Goal: Transaction & Acquisition: Purchase product/service

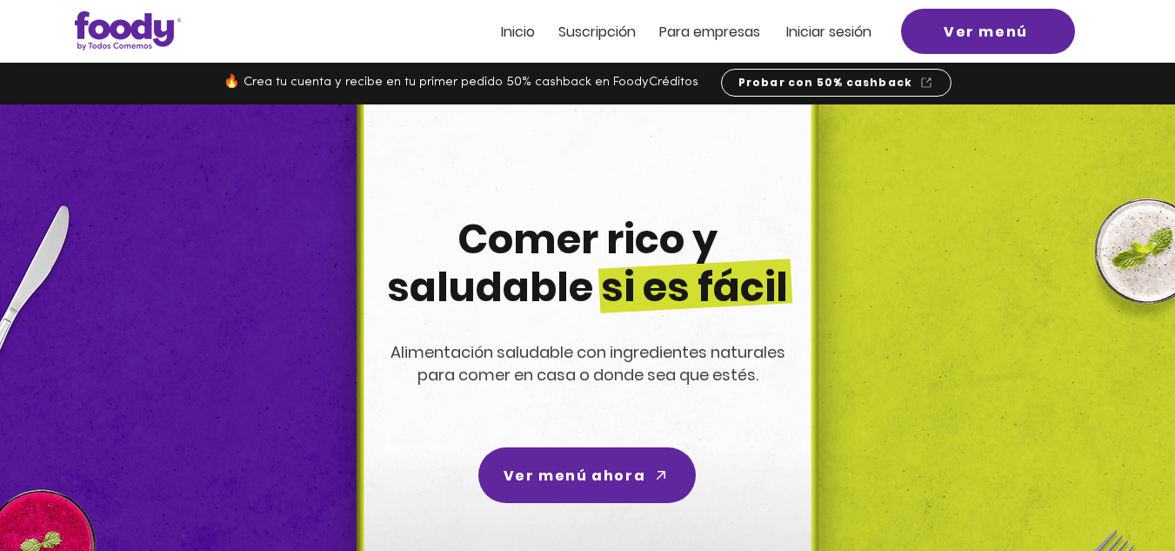
click at [837, 34] on span "Iniciar sesión" at bounding box center [828, 32] width 85 height 20
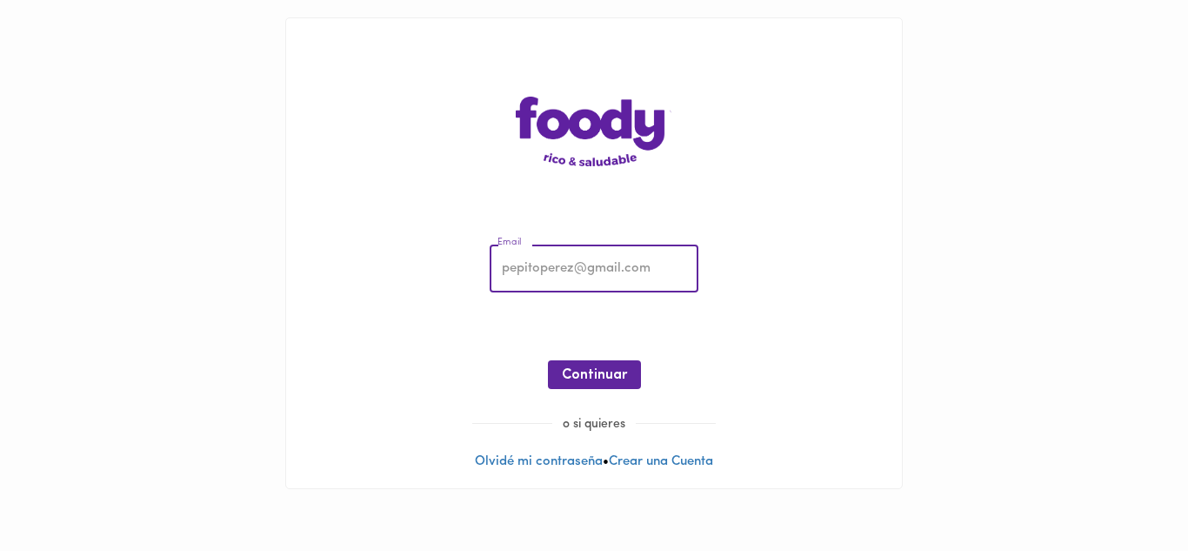
click at [564, 269] on input "email" at bounding box center [594, 269] width 209 height 48
type input "tatianasilvabarrera@gmail.com"
click at [598, 372] on span "Continuar" at bounding box center [594, 375] width 65 height 17
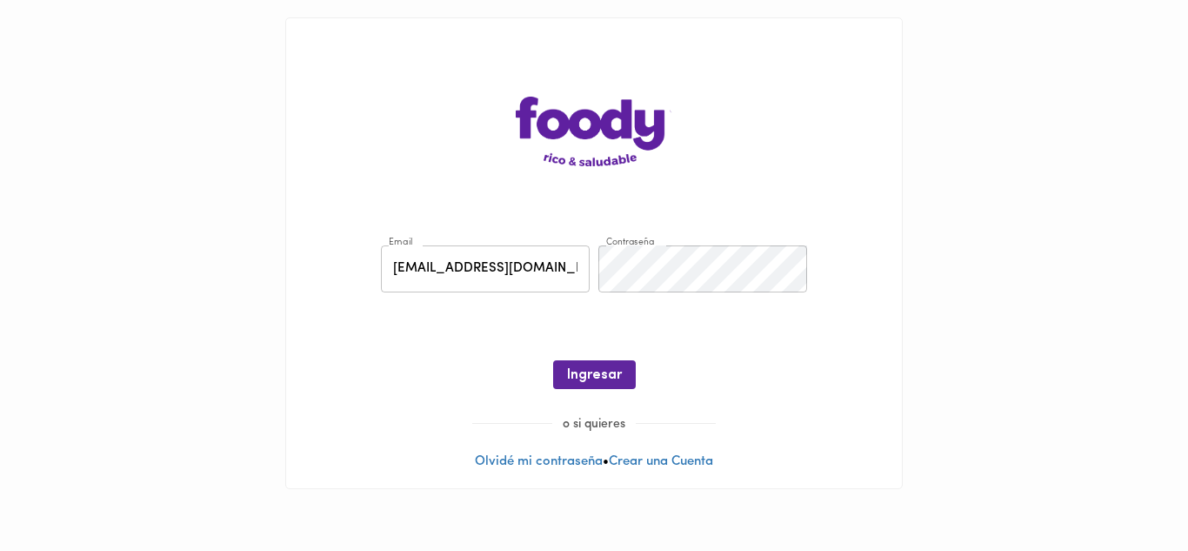
click at [598, 372] on span "Ingresar" at bounding box center [594, 375] width 55 height 17
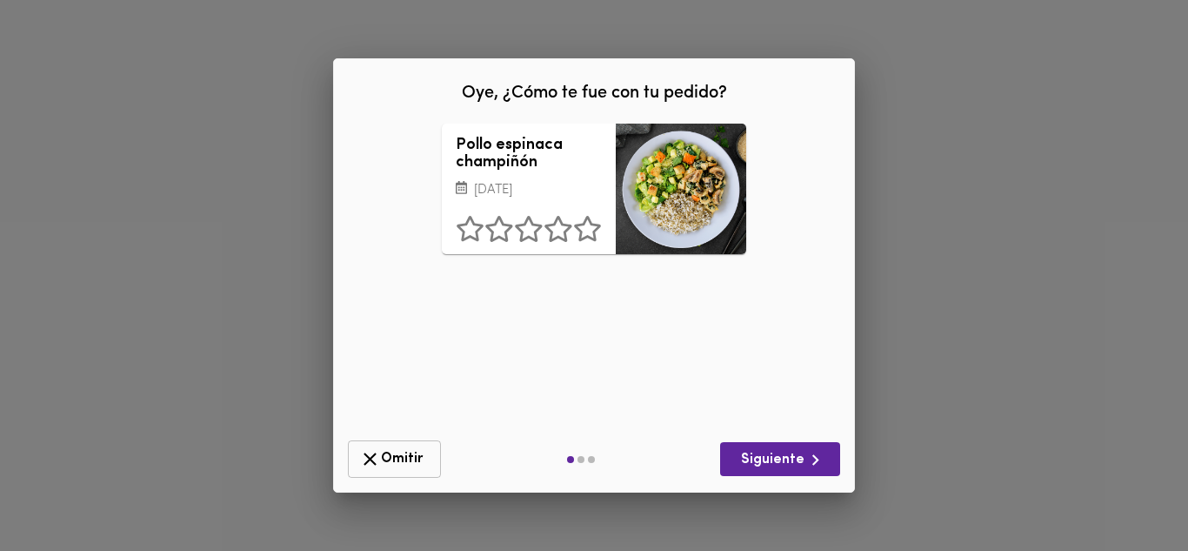
click at [371, 459] on icon "button" at bounding box center [370, 458] width 13 height 13
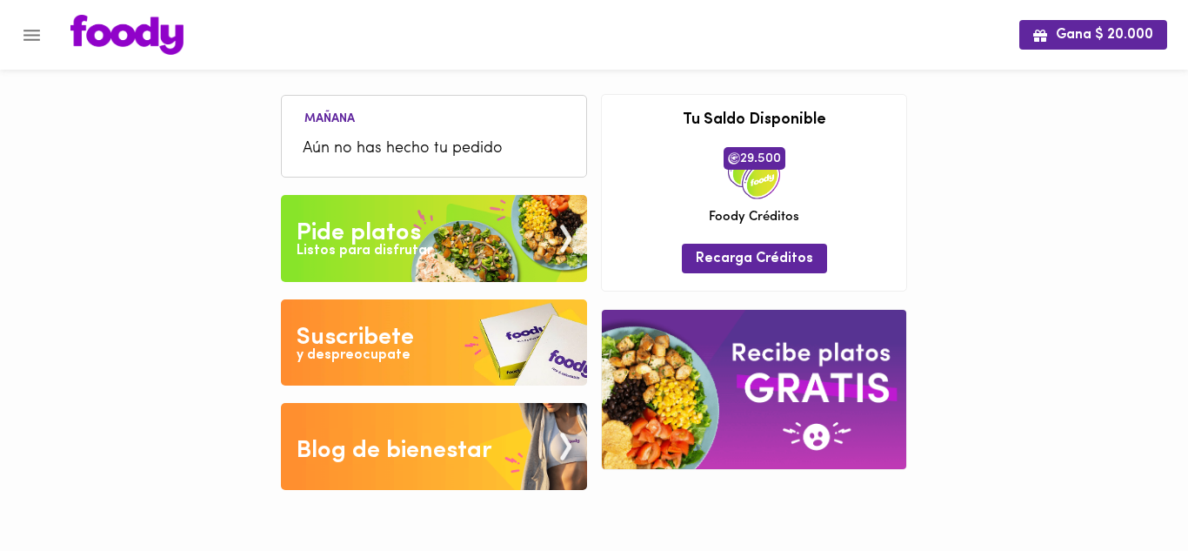
click at [425, 135] on li "Aún no has hecho tu pedido" at bounding box center [434, 148] width 287 height 37
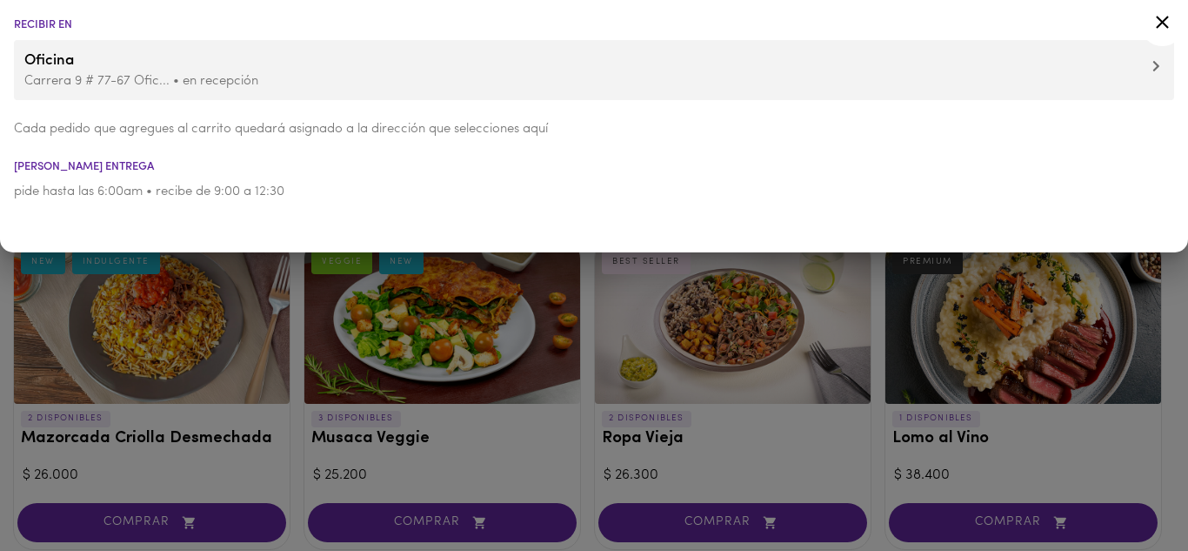
click at [515, 452] on div at bounding box center [594, 275] width 1188 height 551
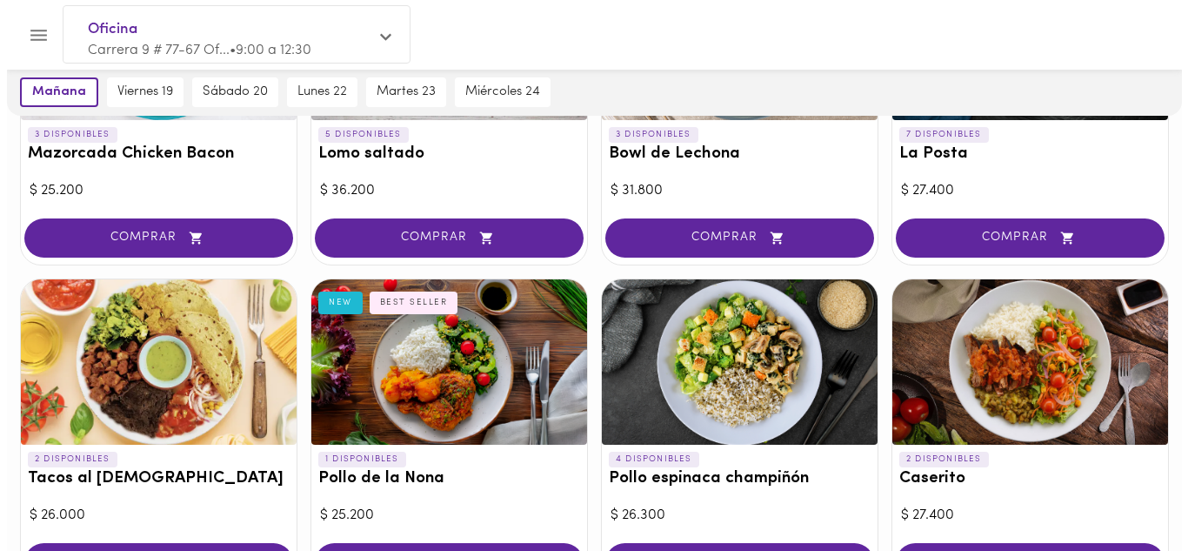
scroll to position [696, 0]
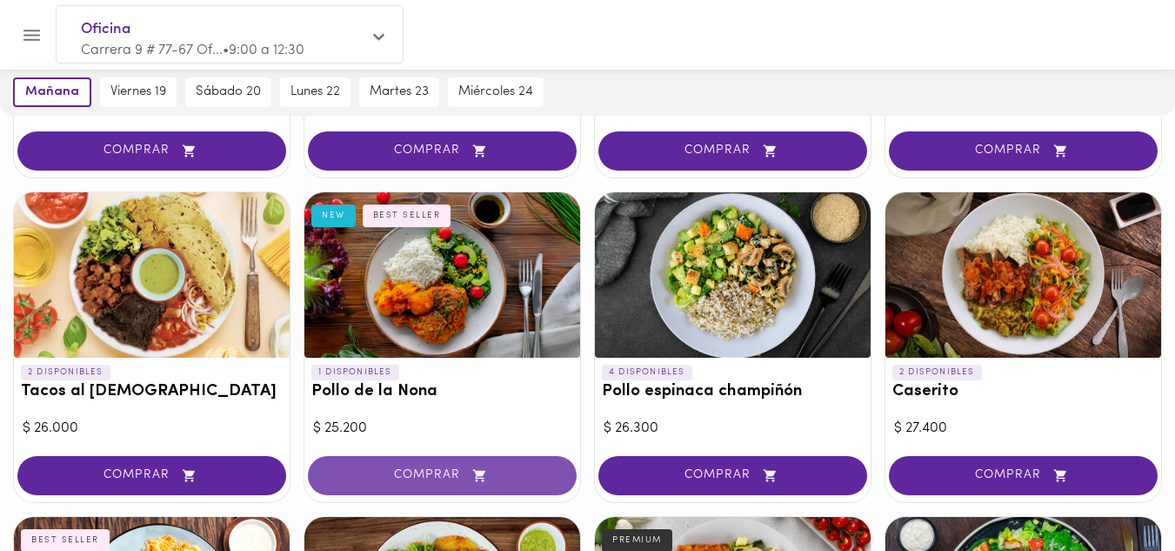
click at [432, 476] on span "COMPRAR" at bounding box center [442, 475] width 225 height 15
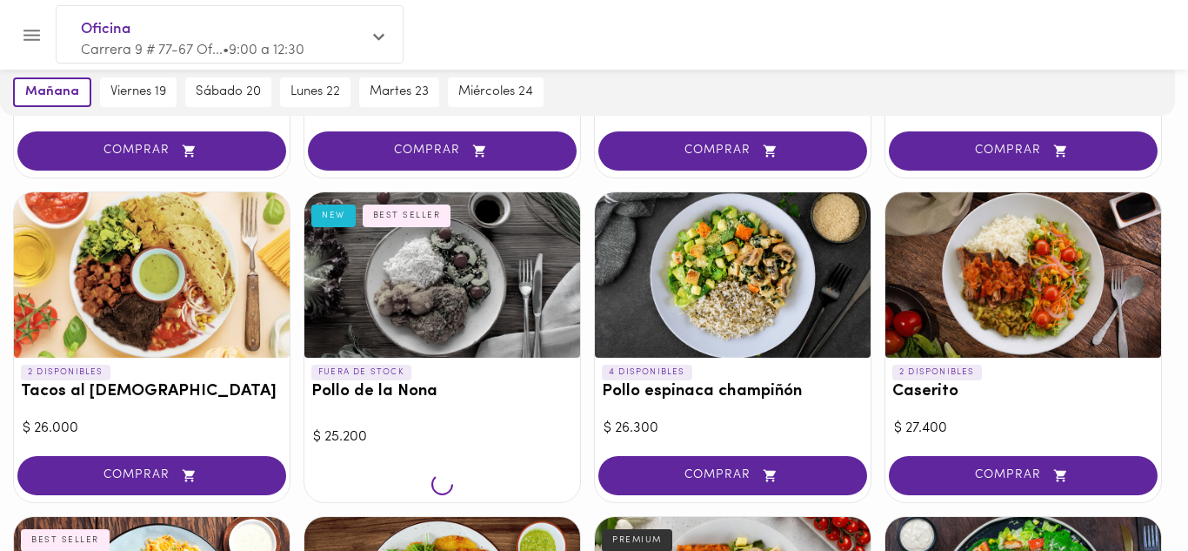
scroll to position [697, 0]
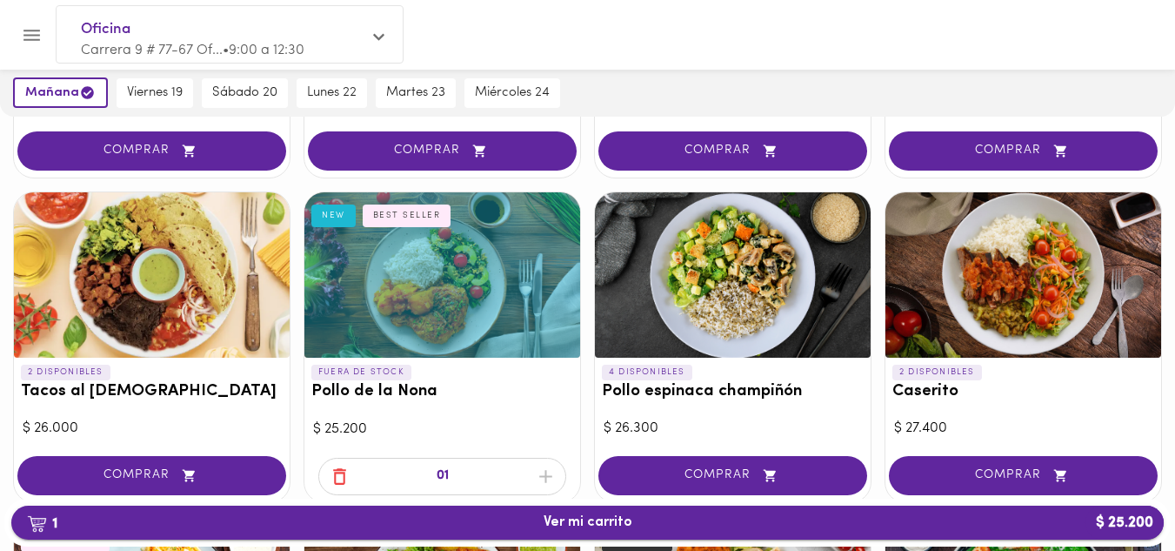
click at [582, 523] on span "1 Ver mi carrito $ 25.200" at bounding box center [588, 522] width 89 height 17
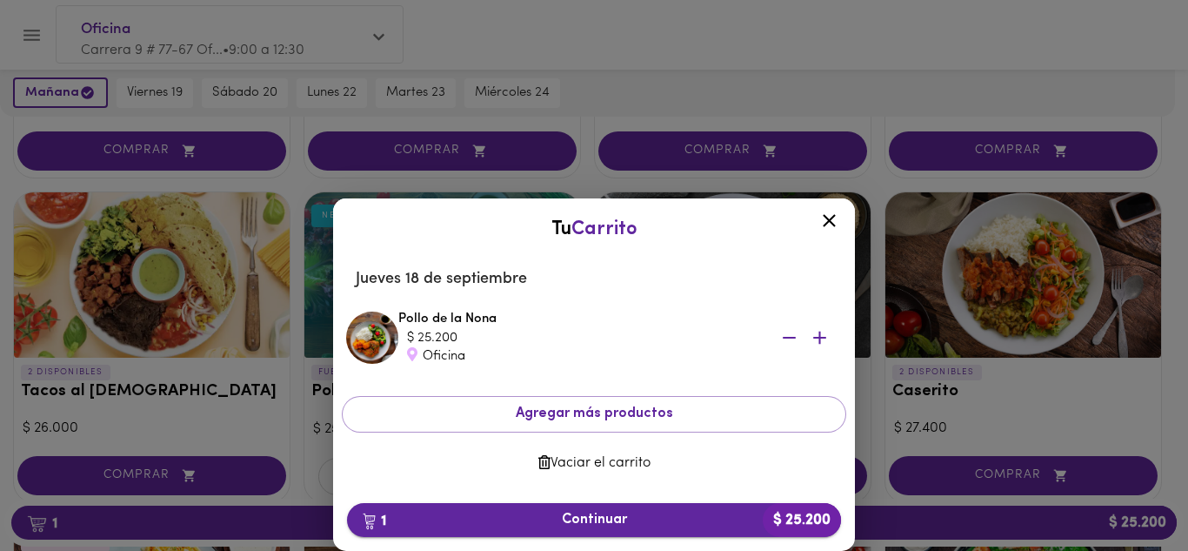
click at [583, 522] on span "1 Continuar $ 25.200" at bounding box center [594, 520] width 466 height 17
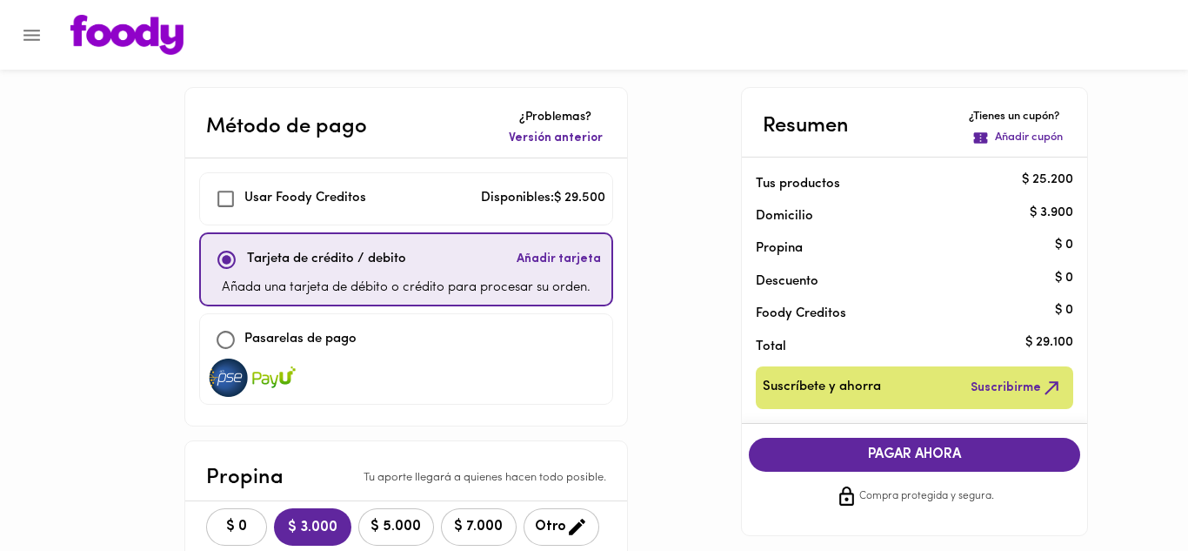
checkbox input "true"
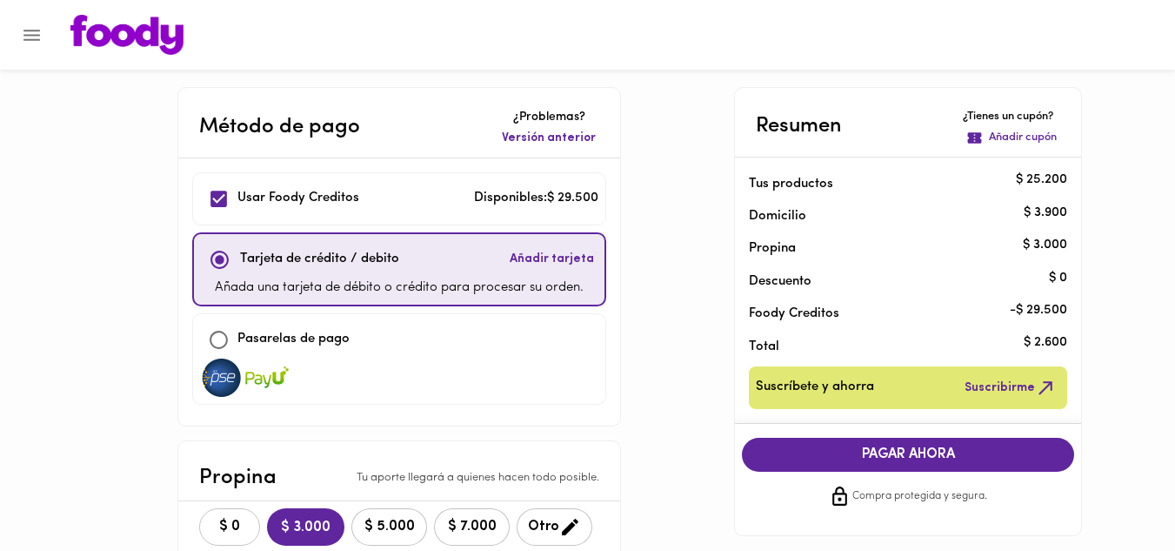
click at [231, 523] on span "$ 0" at bounding box center [230, 526] width 38 height 17
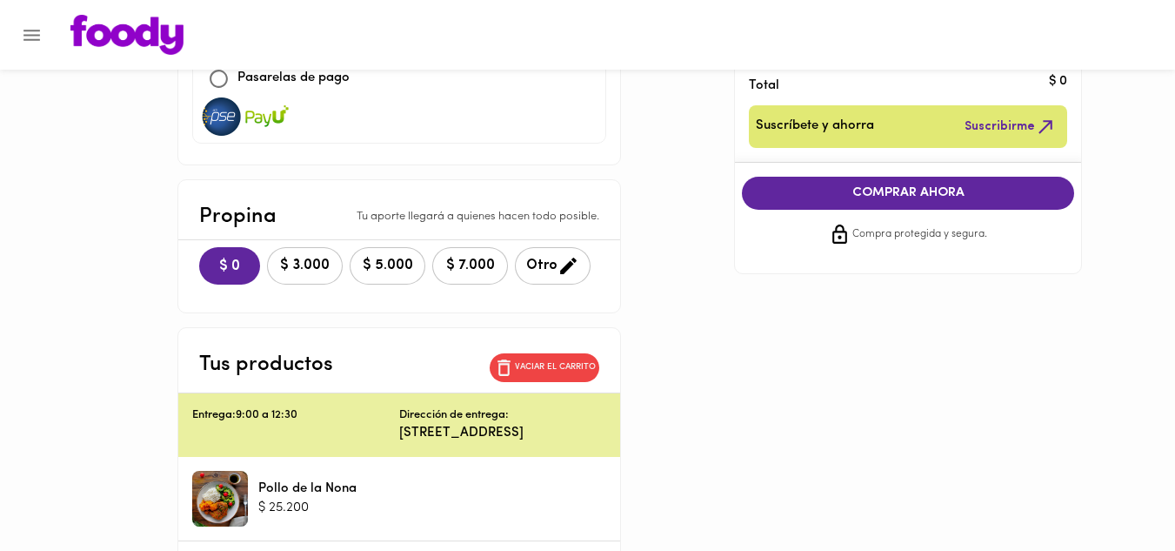
scroll to position [174, 0]
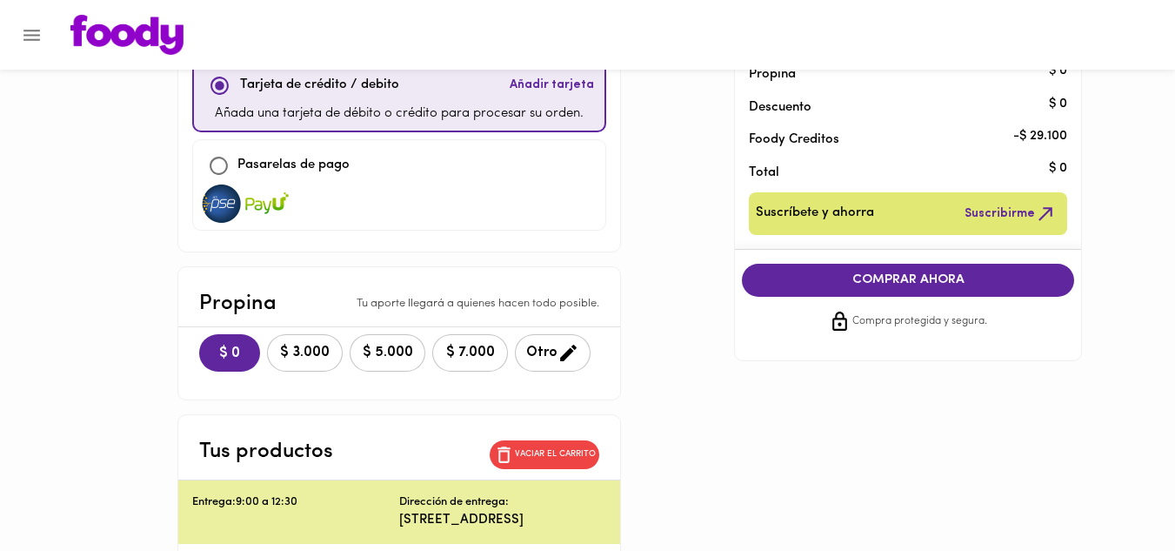
click at [962, 281] on span "COMPRAR AHORA" at bounding box center [908, 280] width 298 height 16
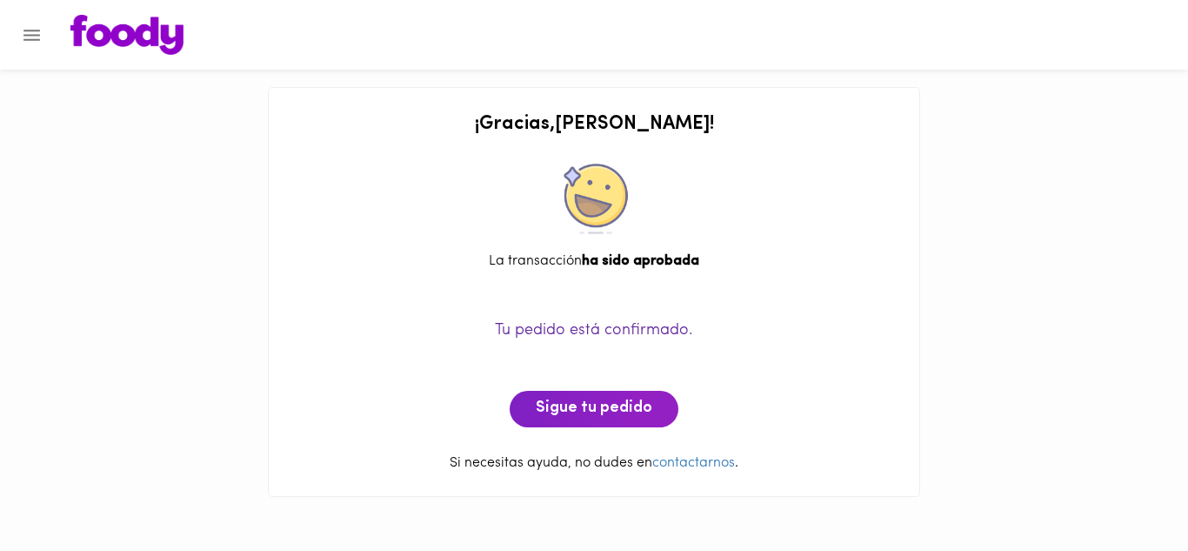
click at [30, 35] on icon "Menu" at bounding box center [31, 35] width 17 height 11
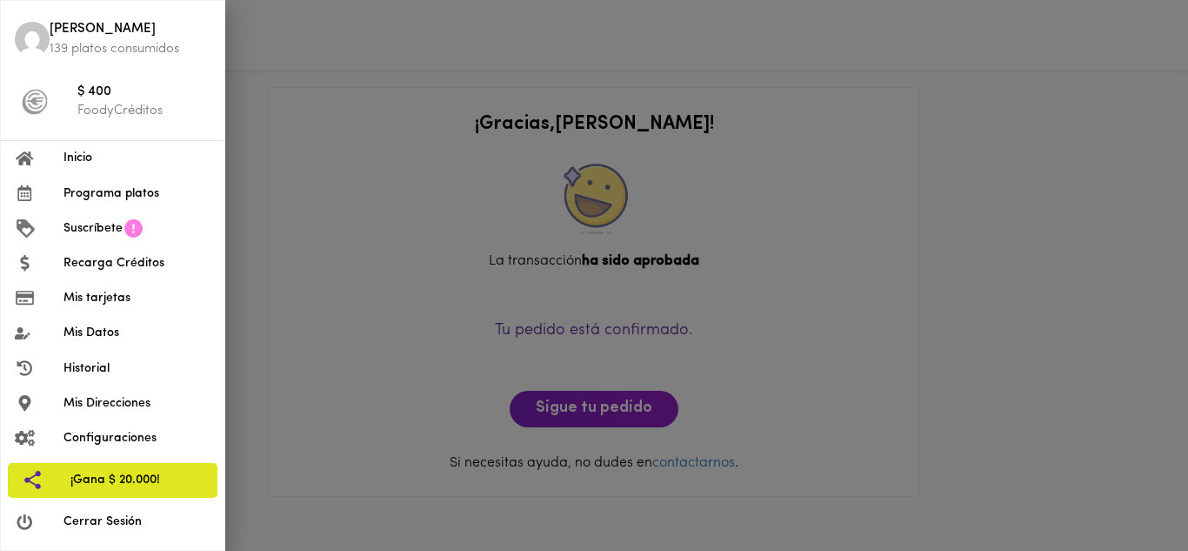
click at [101, 525] on span "Cerrar Sesión" at bounding box center [137, 521] width 147 height 18
